Goal: Task Accomplishment & Management: Complete application form

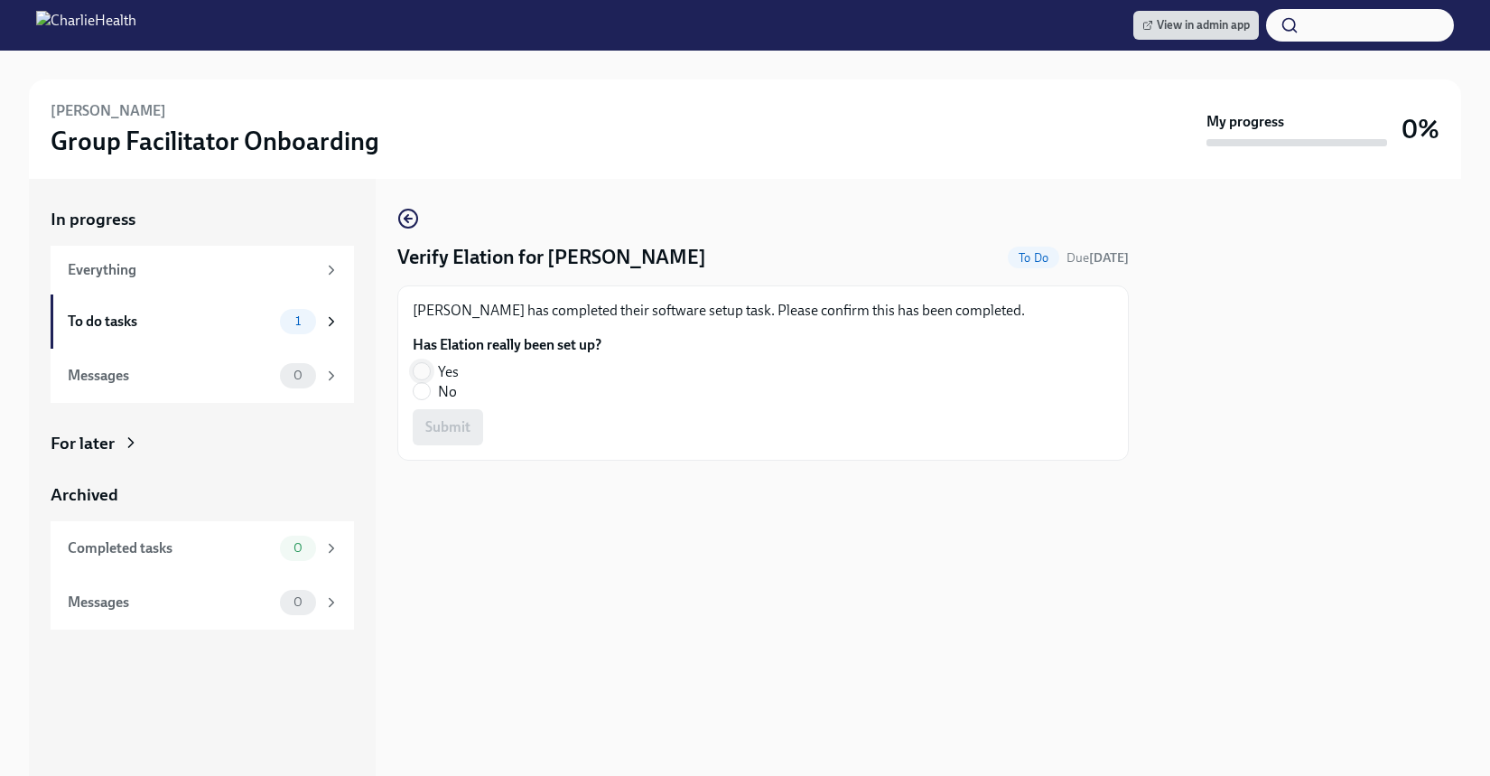
click at [424, 368] on input "Yes" at bounding box center [422, 371] width 16 height 16
radio input "true"
click at [438, 421] on span "Submit" at bounding box center [447, 427] width 45 height 18
click at [416, 364] on input "Yes" at bounding box center [422, 371] width 16 height 16
radio input "true"
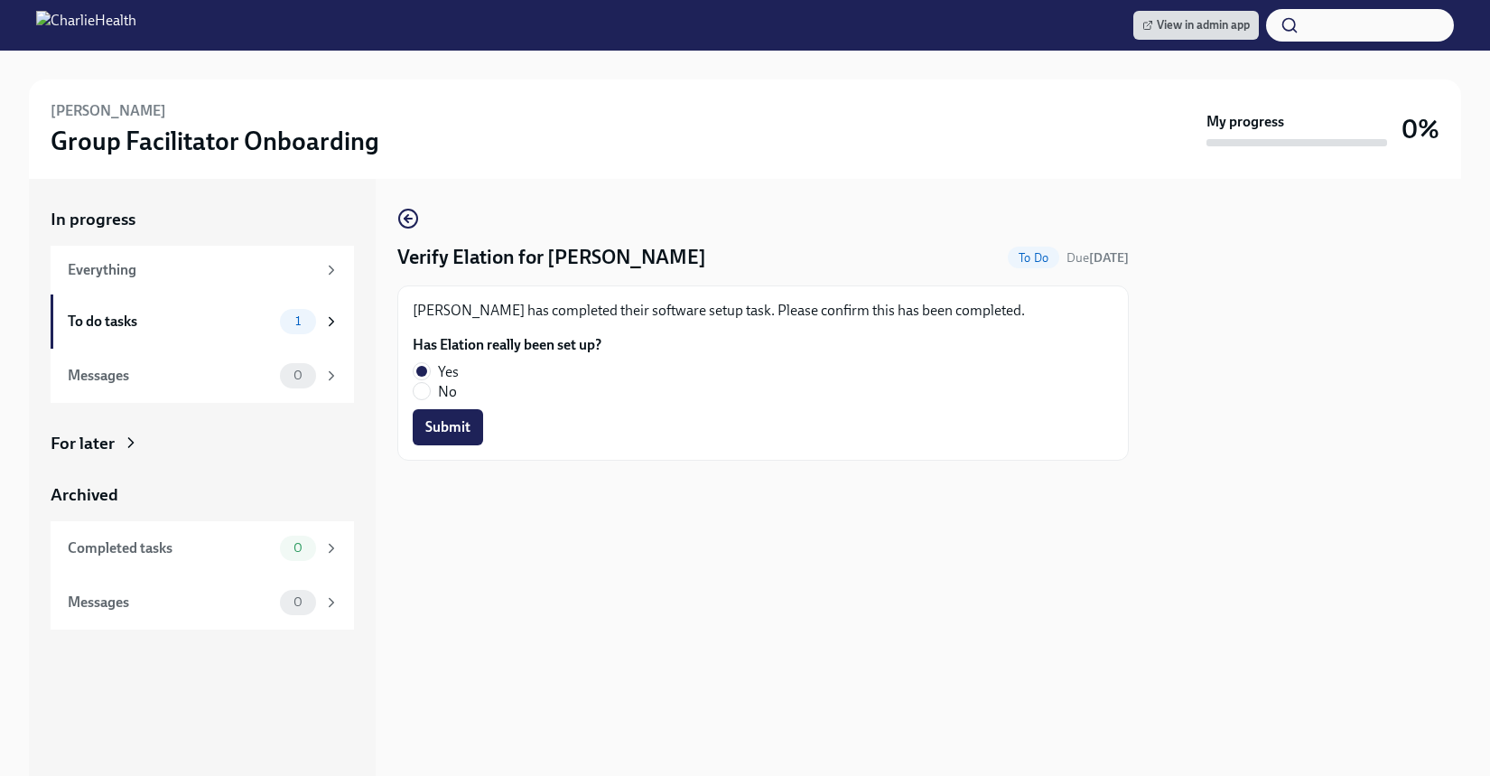
click at [439, 422] on span "Submit" at bounding box center [447, 427] width 45 height 18
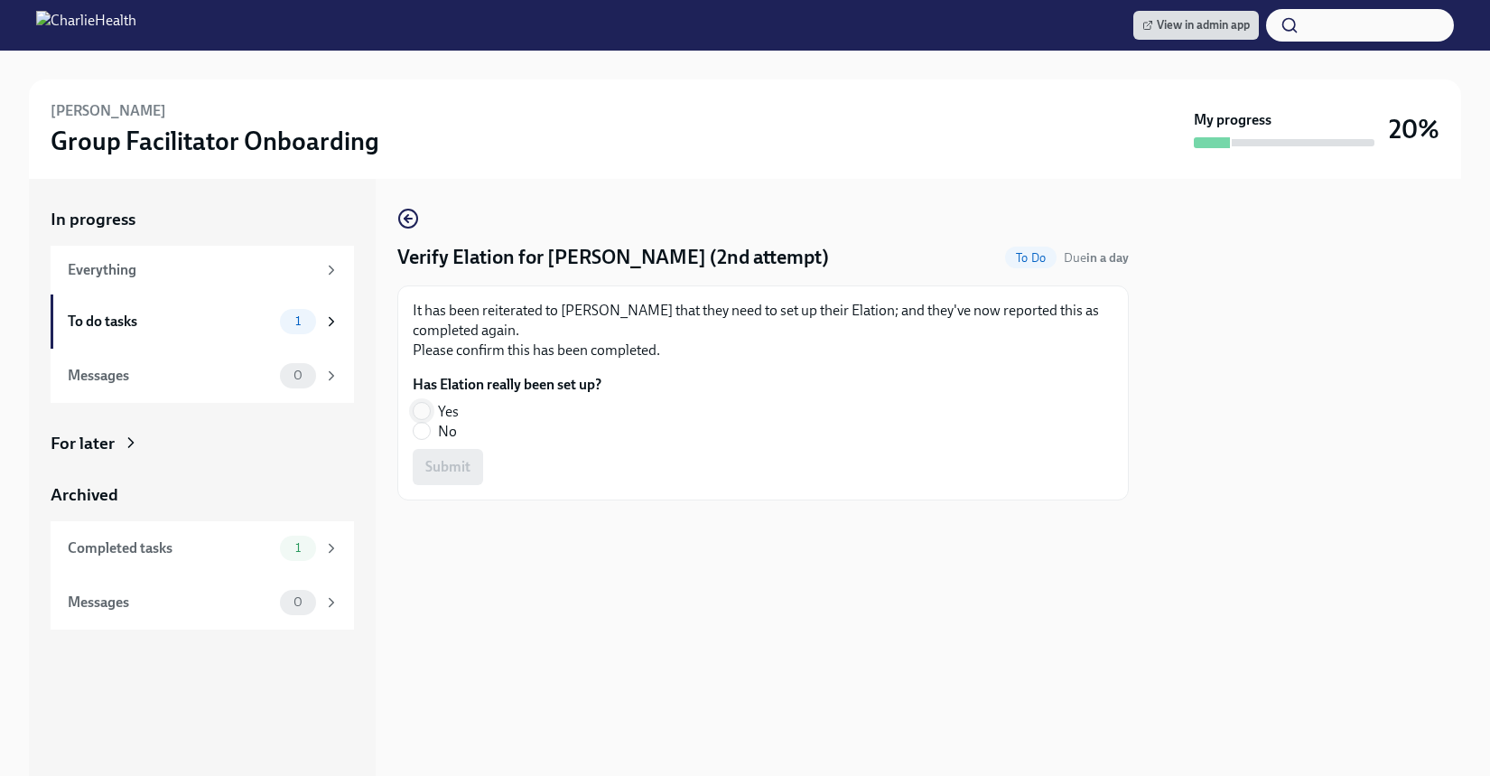
click at [424, 403] on input "Yes" at bounding box center [422, 411] width 16 height 16
radio input "true"
click at [451, 477] on button "Submit" at bounding box center [448, 467] width 70 height 36
